Goal: Communication & Community: Answer question/provide support

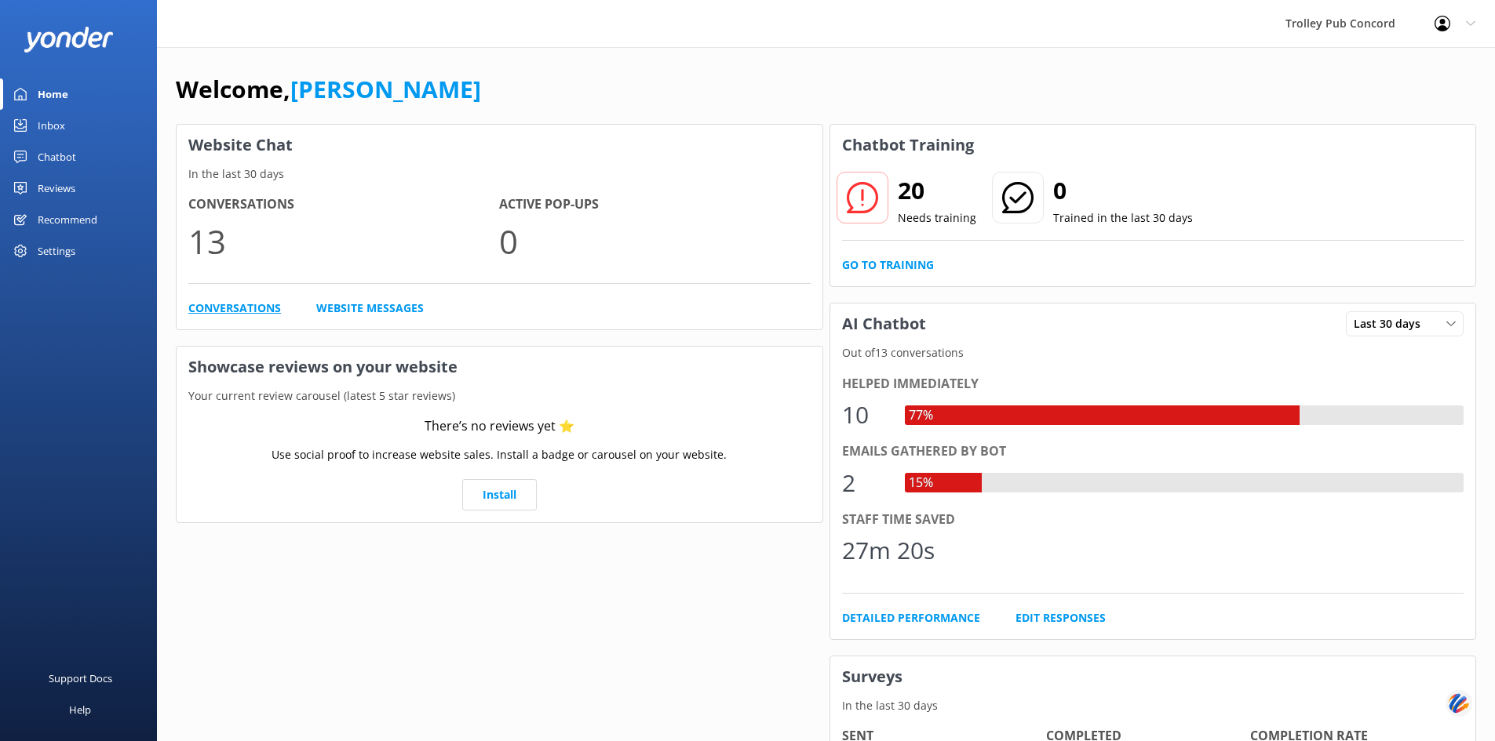
click at [258, 304] on link "Conversations" at bounding box center [234, 308] width 93 height 17
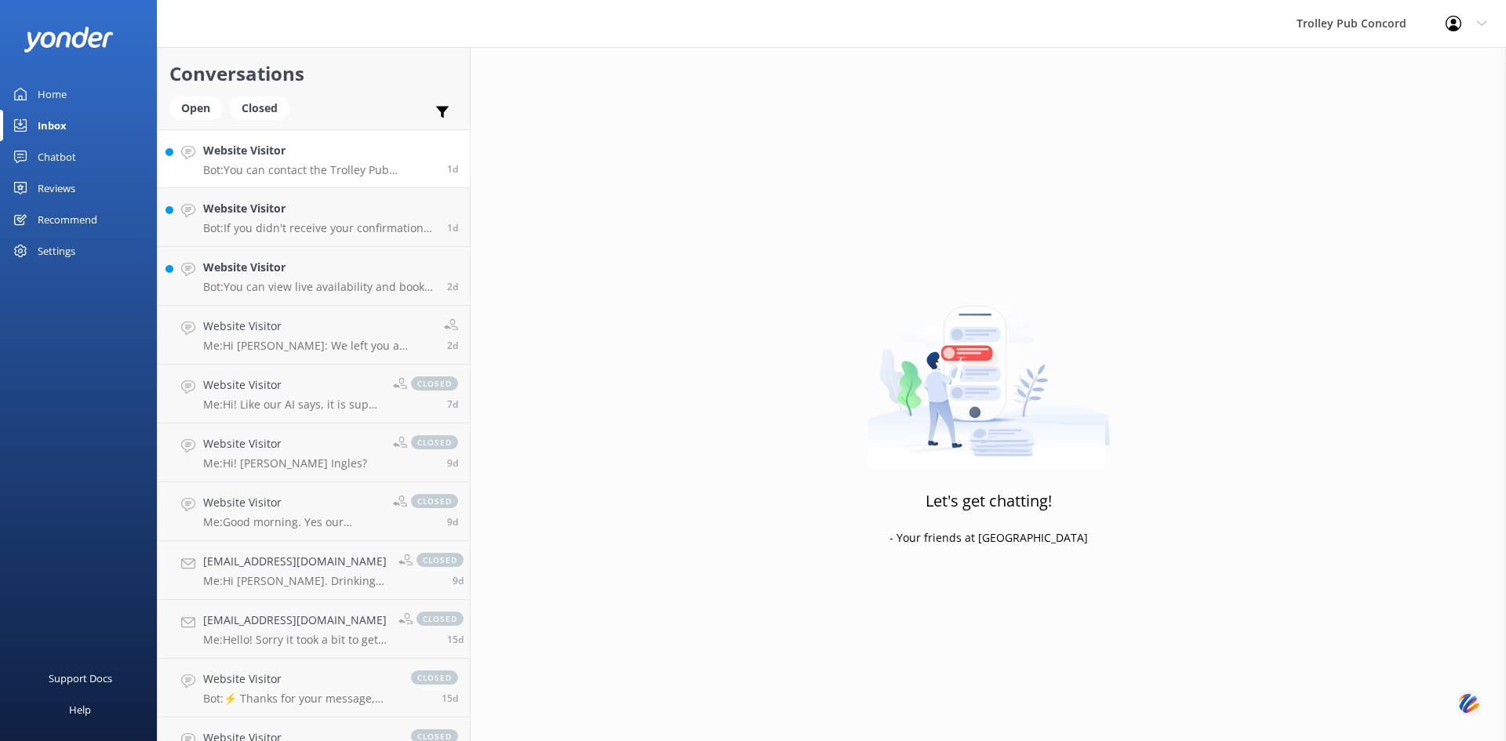
click at [324, 172] on p "Bot: You can contact the Trolley Pub Concord team at [PHONE_NUMBER], or by emai…" at bounding box center [319, 170] width 232 height 14
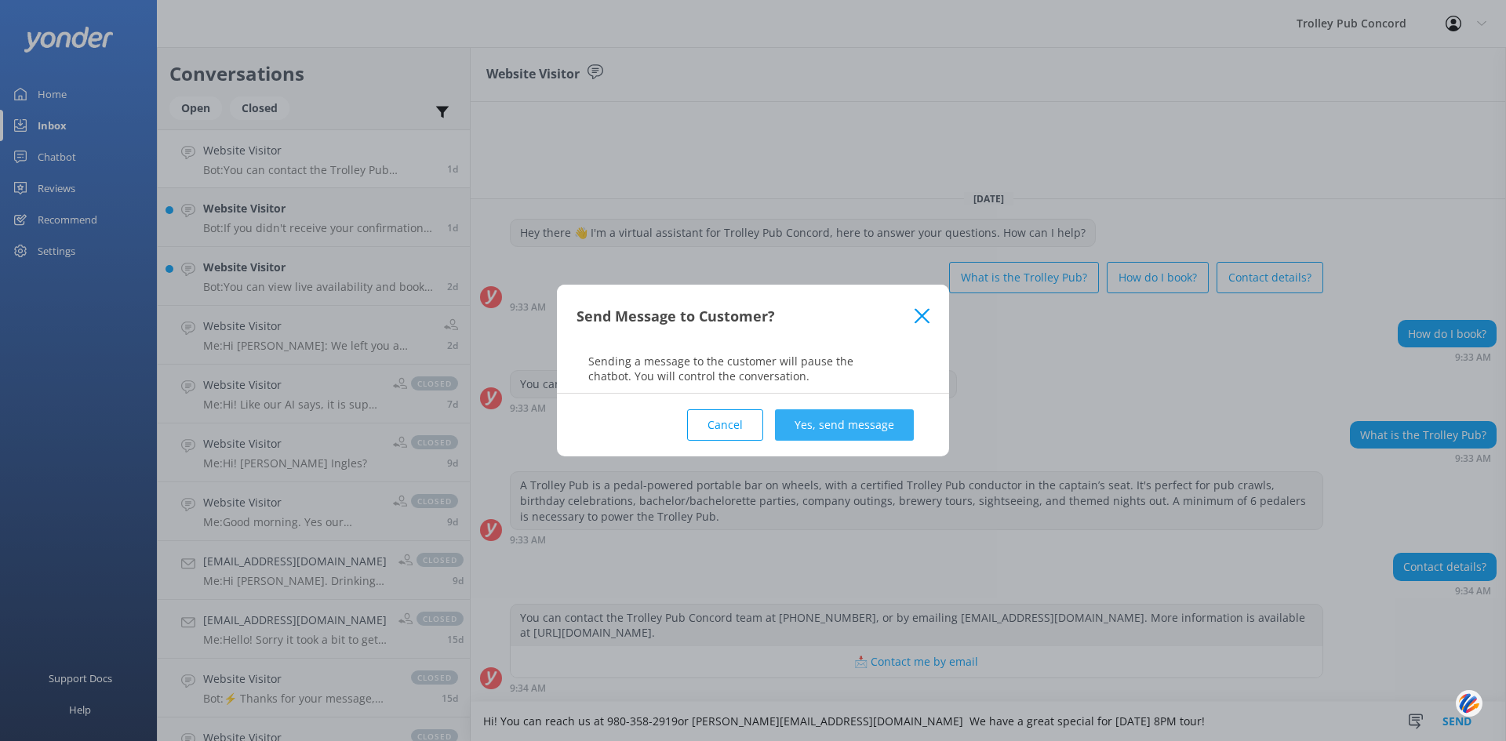
type textarea "Hi! You can reach us at 980-358-2919or [PERSON_NAME][EMAIL_ADDRESS][DOMAIN_NAME…"
click at [807, 421] on button "Yes, send message" at bounding box center [844, 425] width 139 height 31
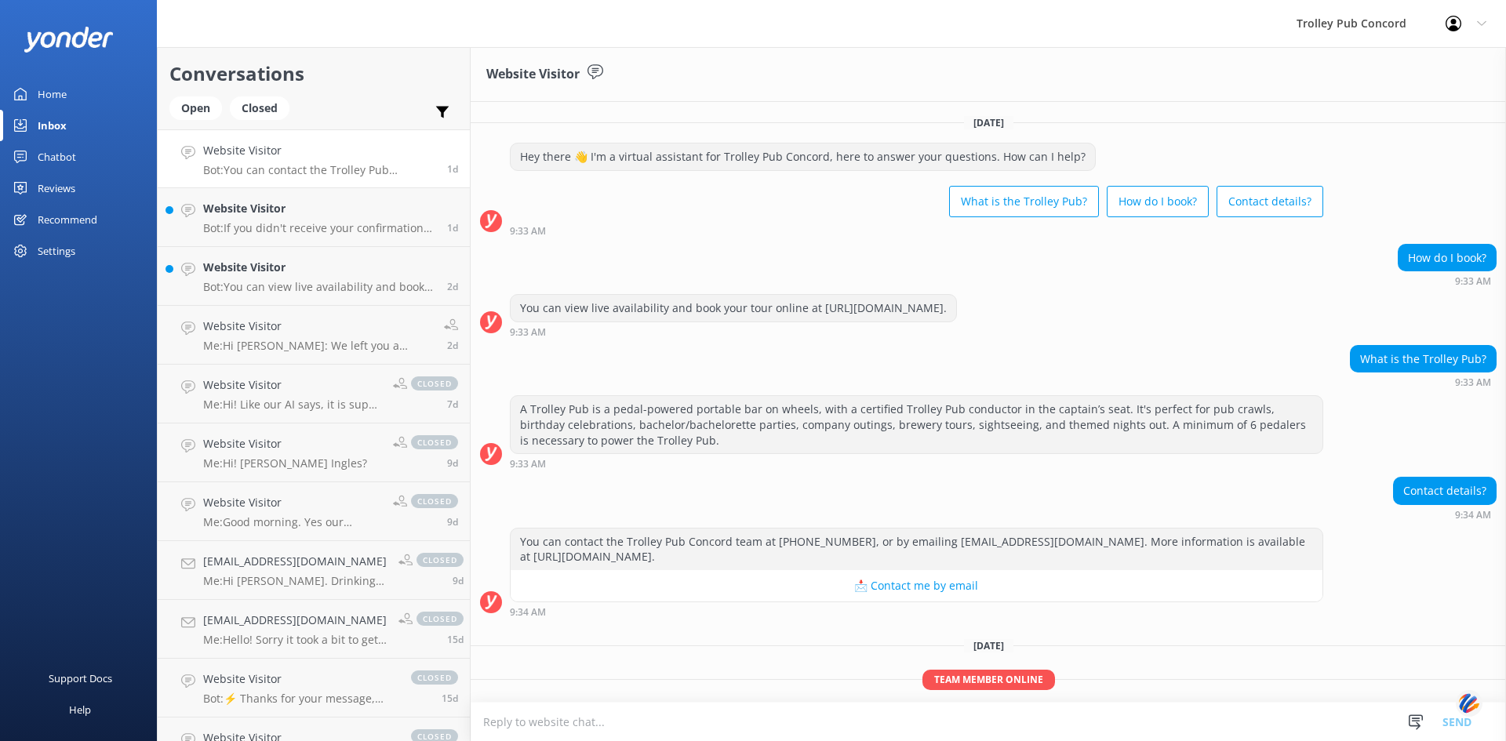
scroll to position [54, 0]
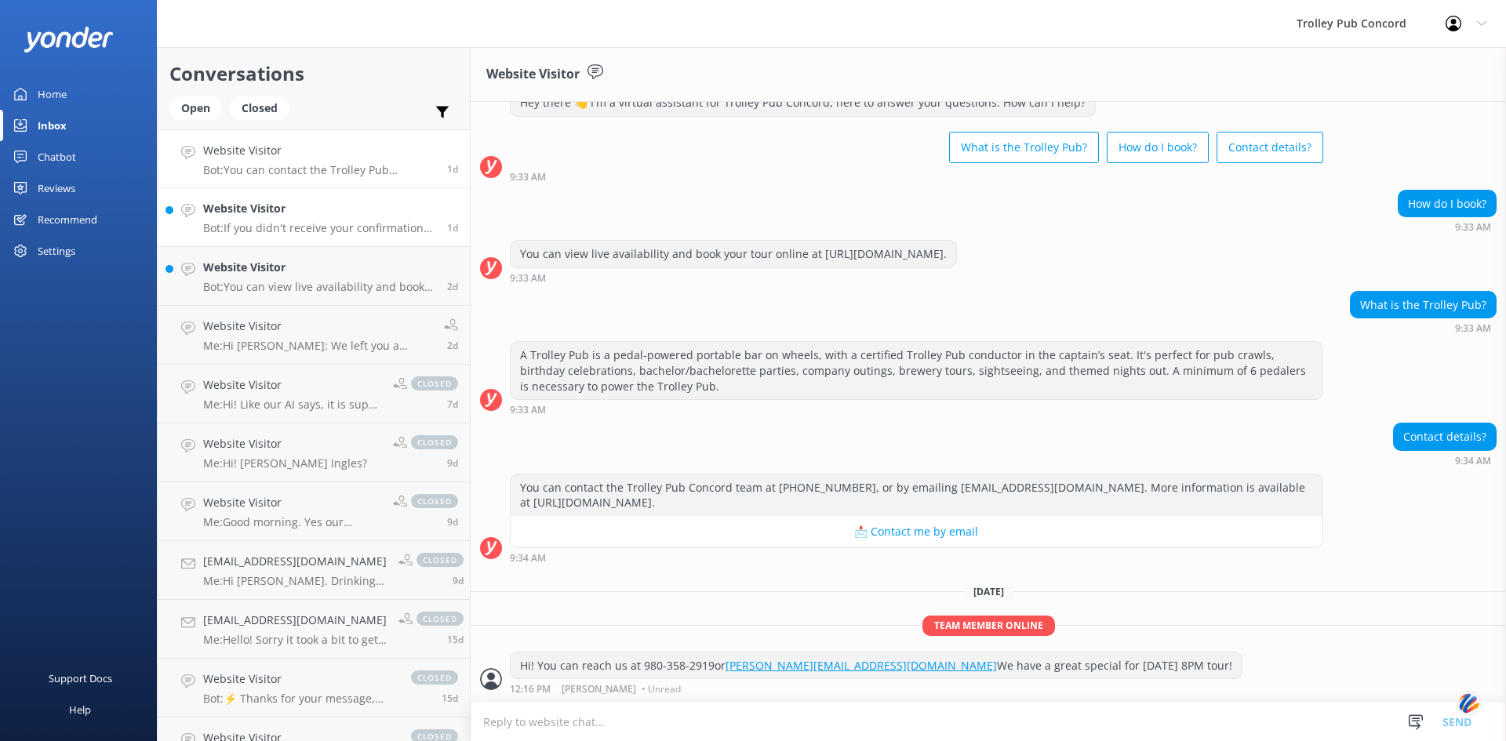
click at [297, 209] on h4 "Website Visitor" at bounding box center [319, 208] width 232 height 17
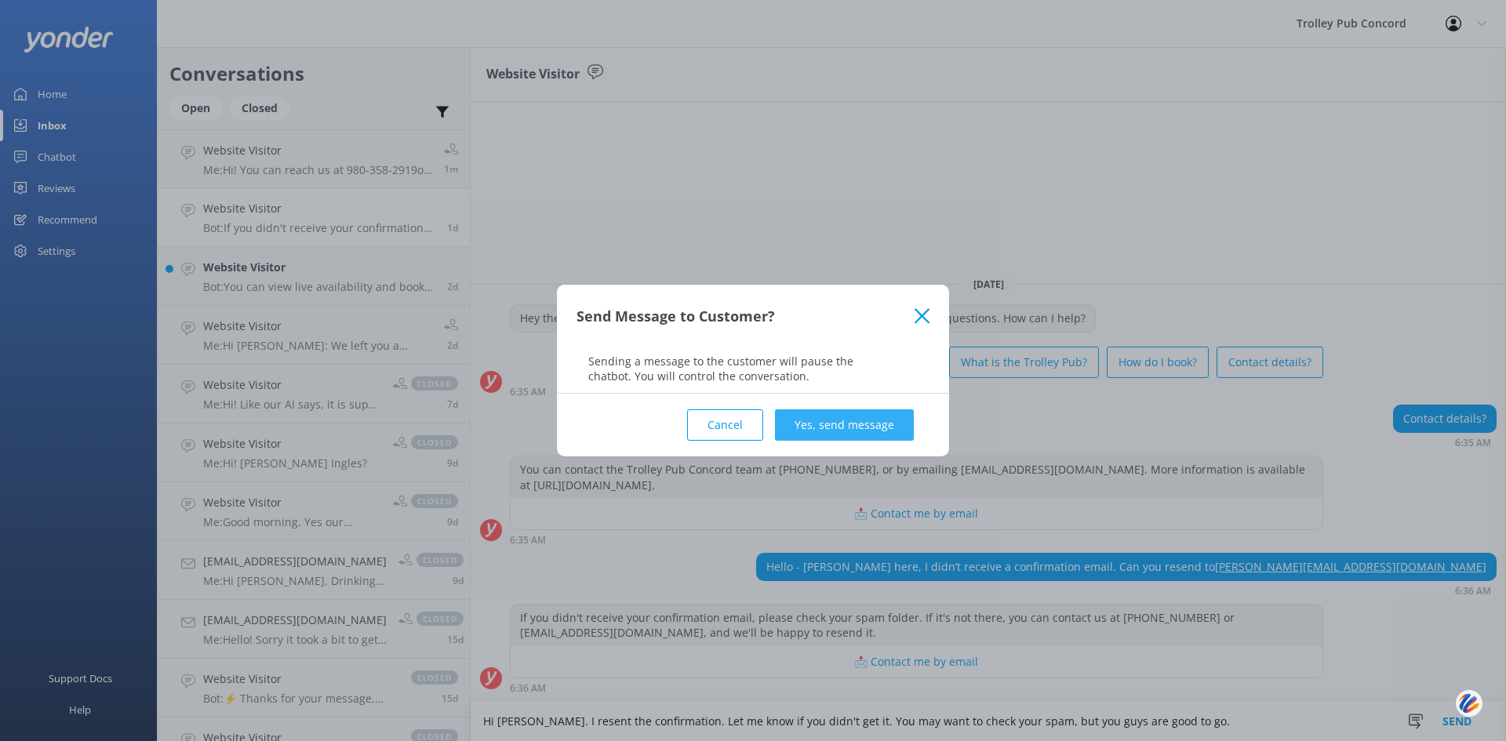
type textarea "Hi [PERSON_NAME]. I resent the confirmation. Let me know if you didn't get it. …"
click at [829, 420] on button "Yes, send message" at bounding box center [844, 425] width 139 height 31
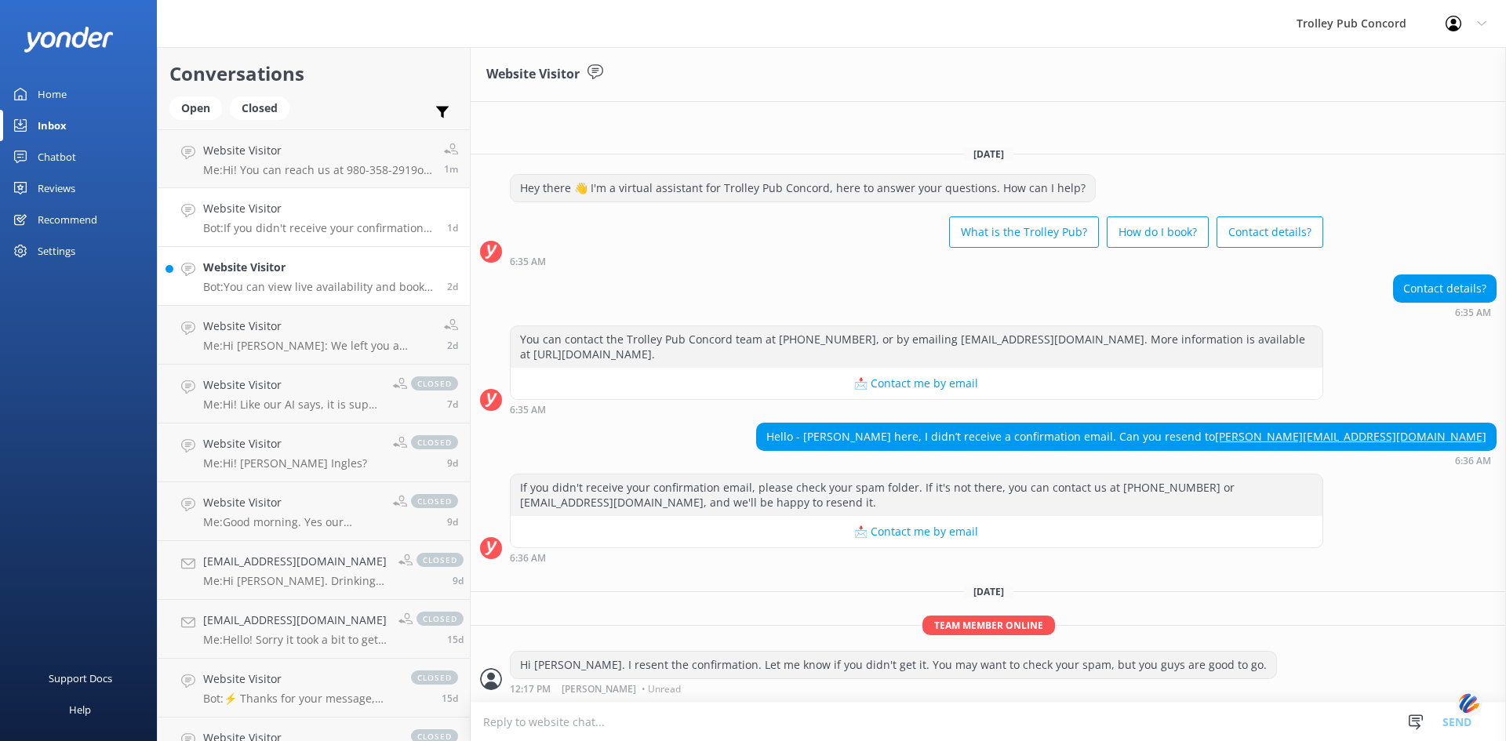
click at [296, 286] on p "Bot: You can view live availability and book your tour online at [URL][DOMAIN_N…" at bounding box center [319, 287] width 232 height 14
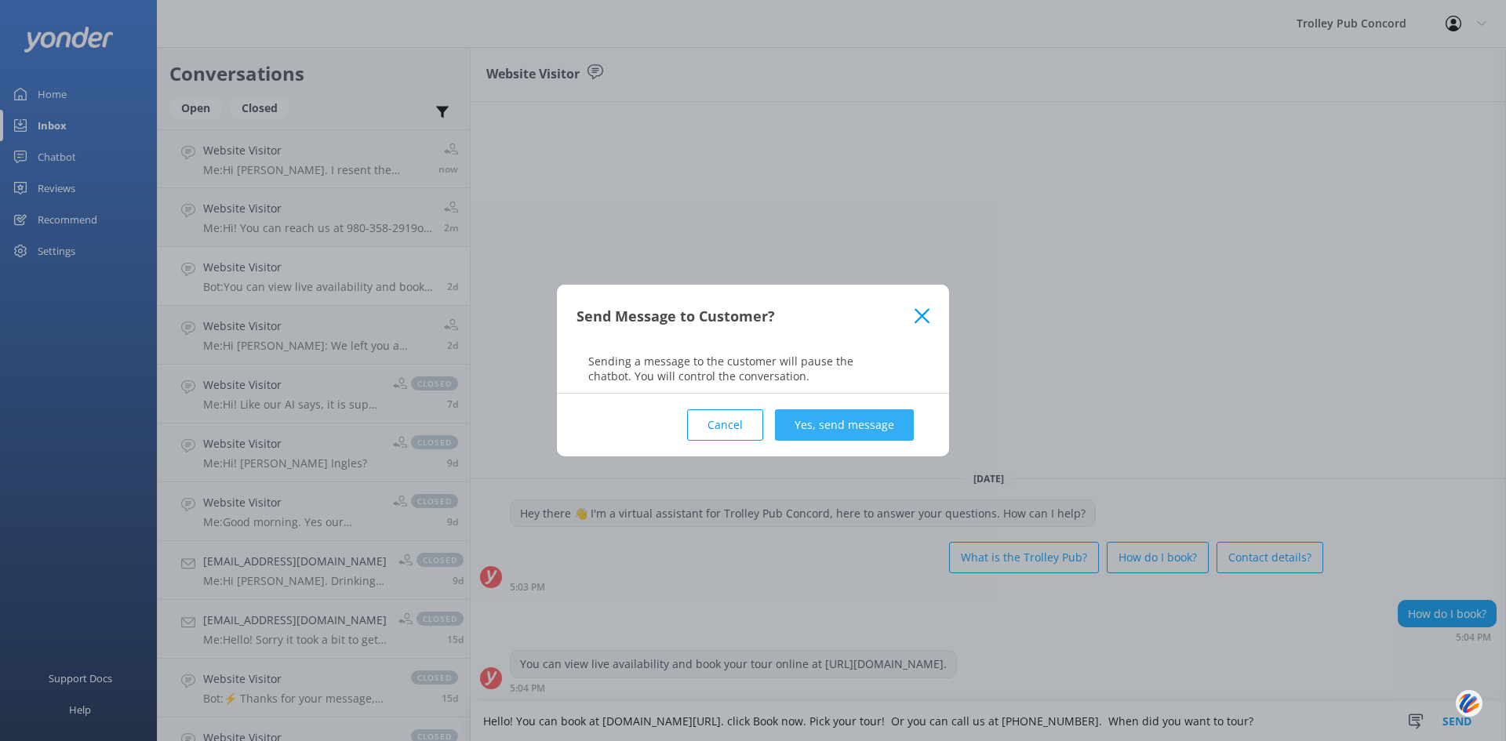
type textarea "Hello! You can book at [DOMAIN_NAME][URL]. click Book now. Pick your tour! Or y…"
click at [815, 419] on button "Yes, send message" at bounding box center [844, 425] width 139 height 31
